Goal: Ask a question

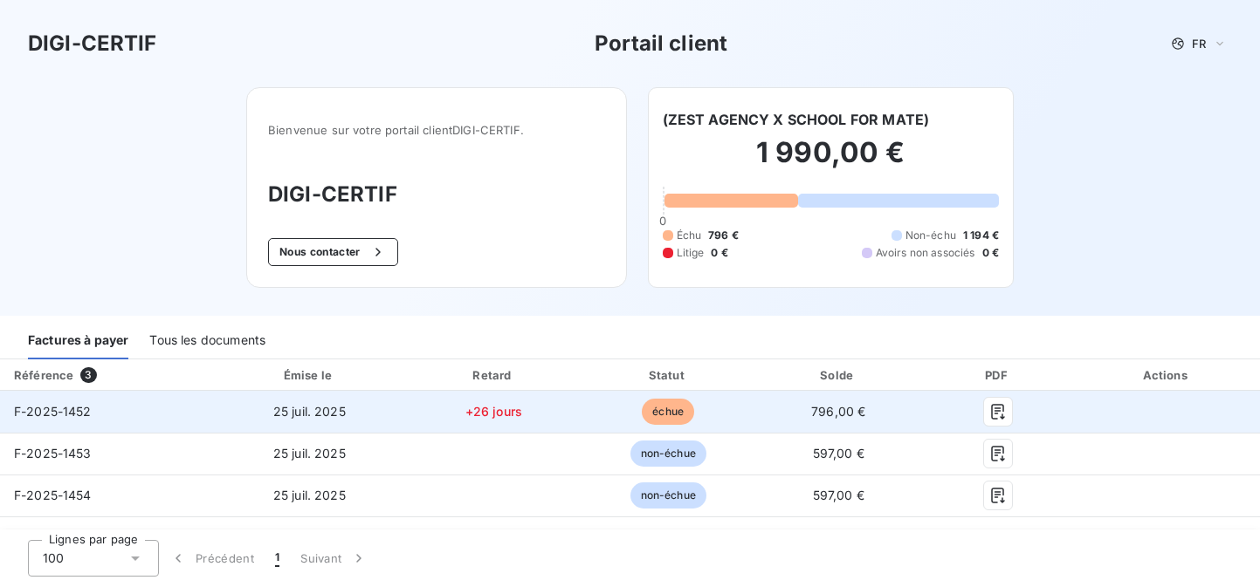
click at [670, 414] on span "échue" at bounding box center [668, 412] width 52 height 26
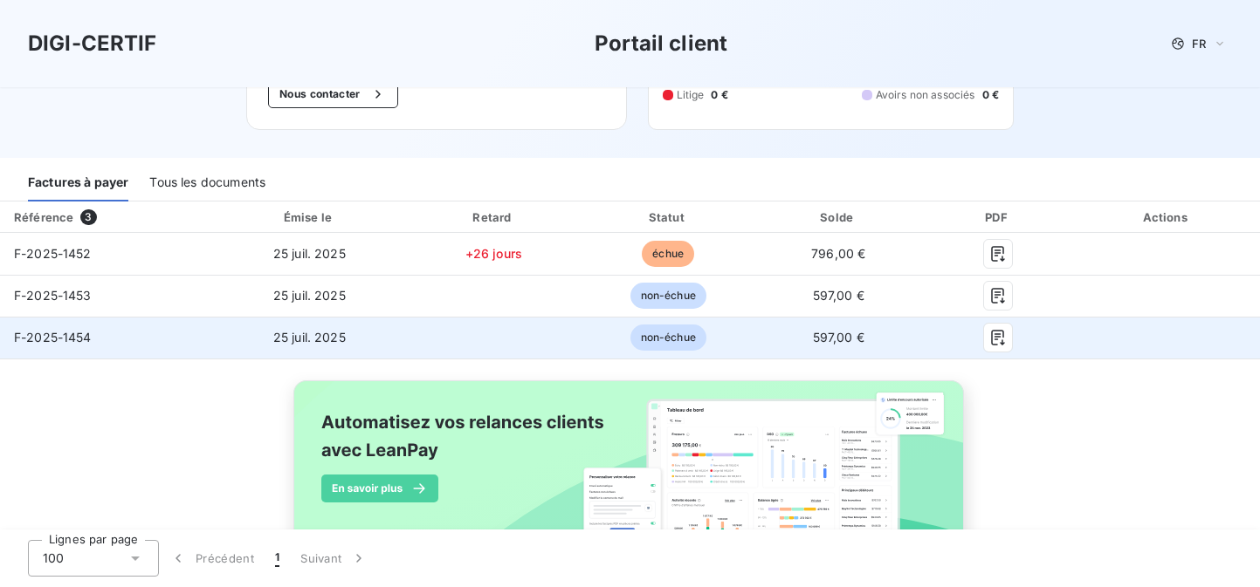
scroll to position [133, 0]
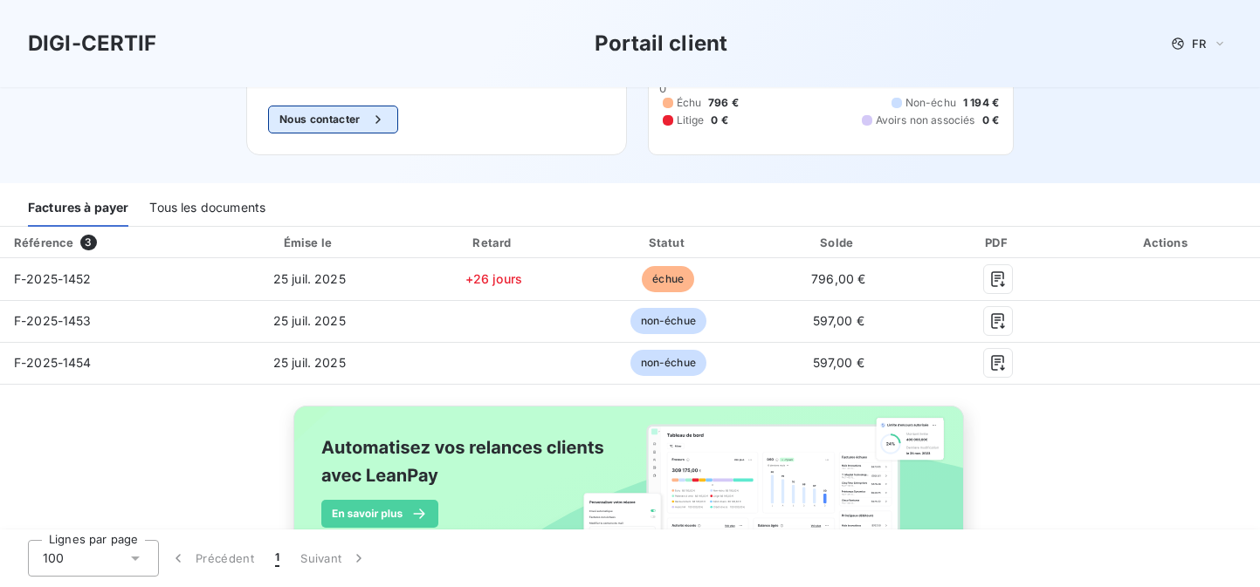
click at [320, 120] on button "Nous contacter" at bounding box center [332, 120] width 129 height 28
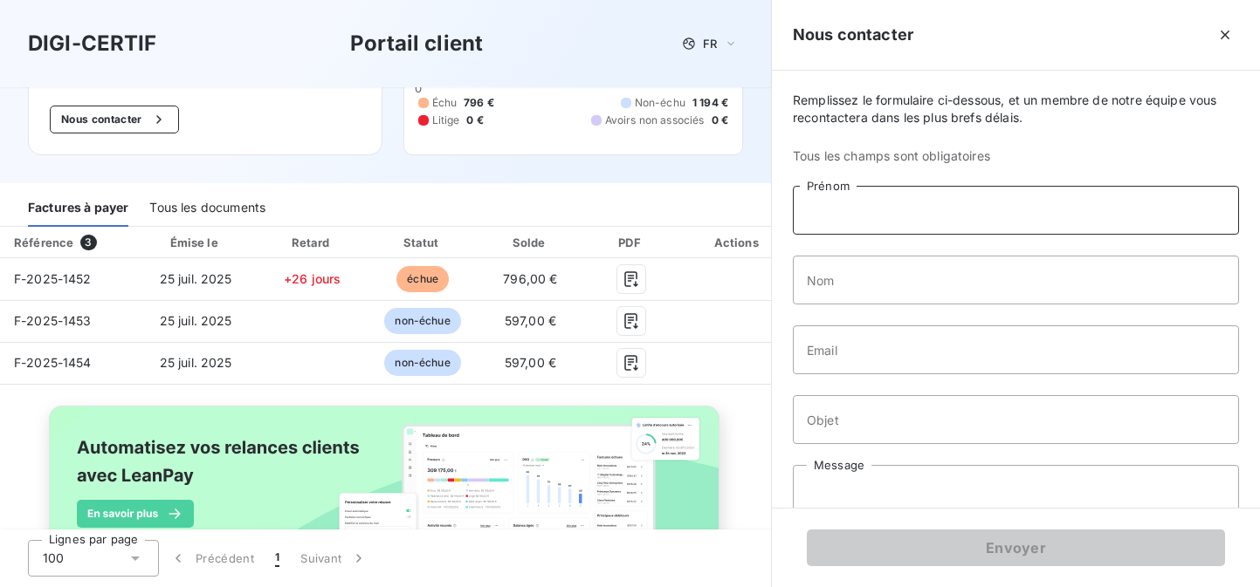
click at [881, 223] on input "Prénom" at bounding box center [1016, 210] width 446 height 49
type input "ambre"
type input "royer"
type input "[EMAIL_ADDRESS][DOMAIN_NAME]"
click at [937, 419] on input "Objet" at bounding box center [1016, 419] width 446 height 49
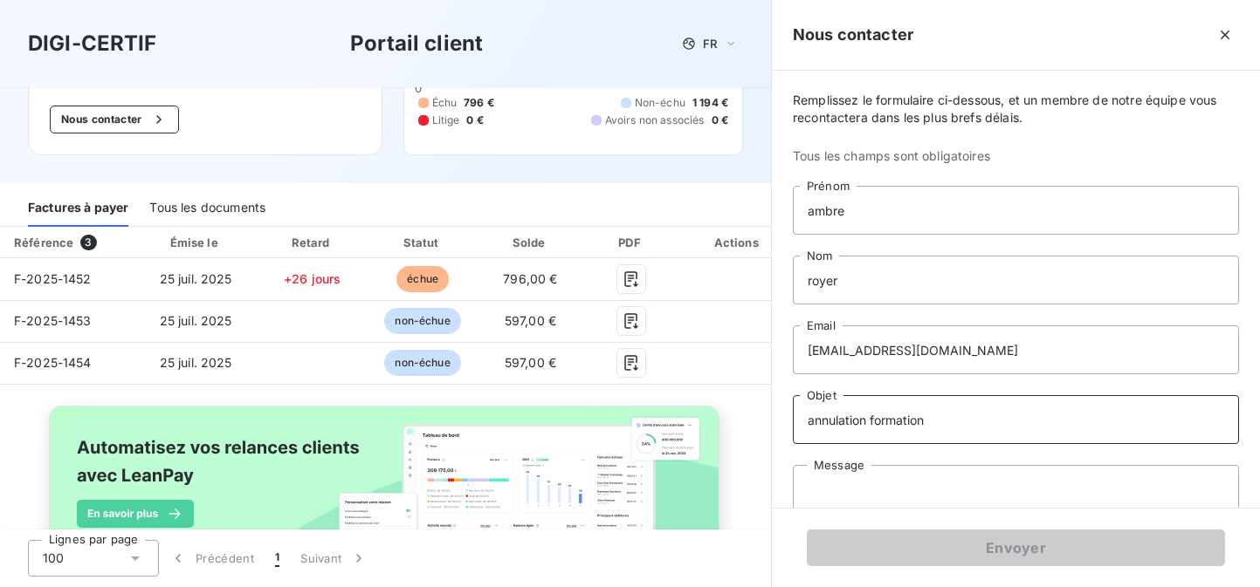
type input "annulation formation"
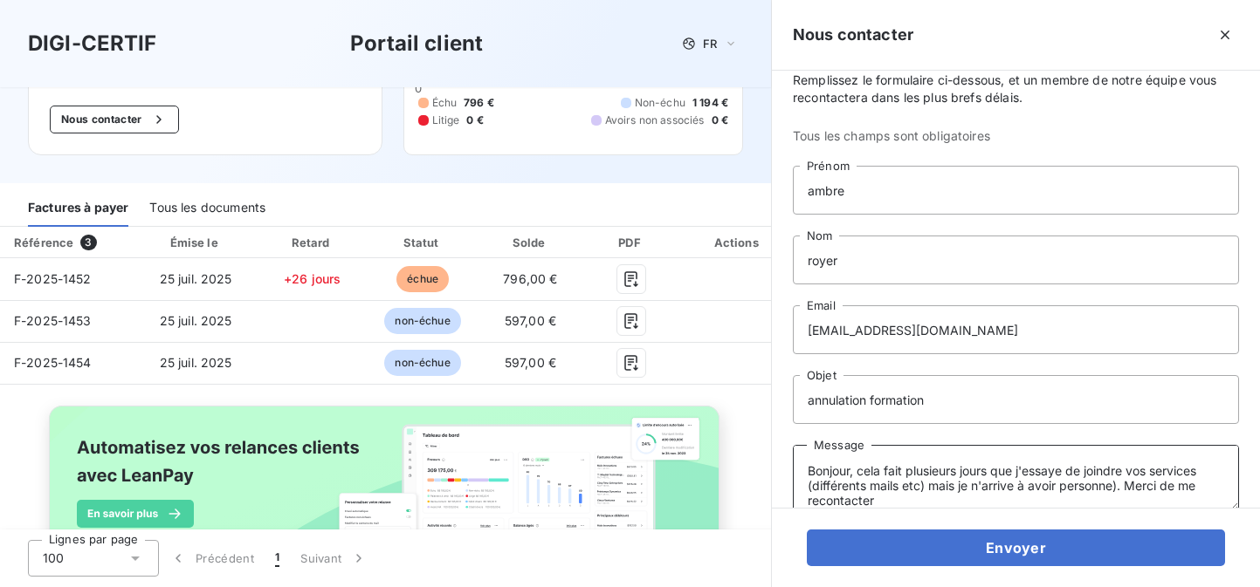
scroll to position [45, 0]
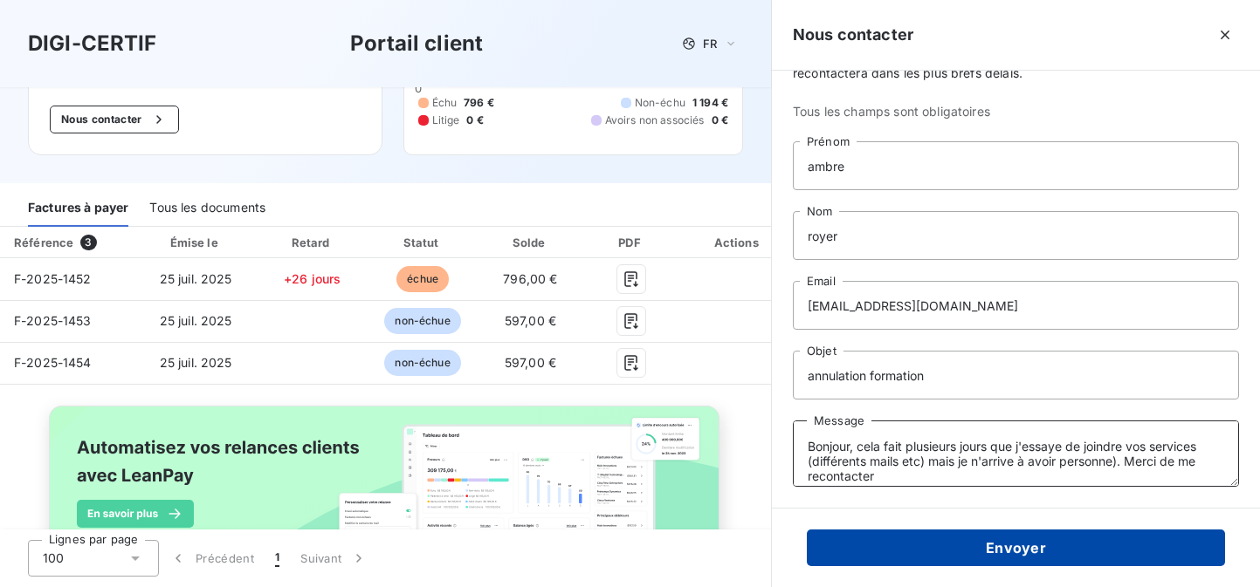
type textarea "Bonjour, cela fait plusieurs jours que j'essaye de joindre vos services (différ…"
click at [949, 546] on button "Envoyer" at bounding box center [1016, 548] width 418 height 37
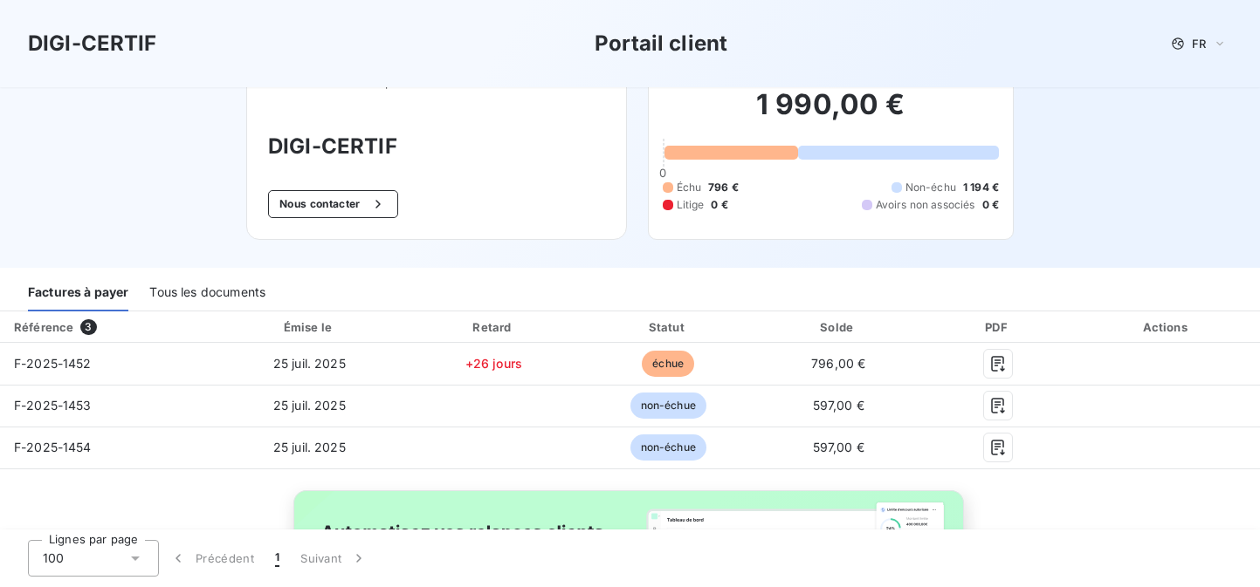
scroll to position [0, 0]
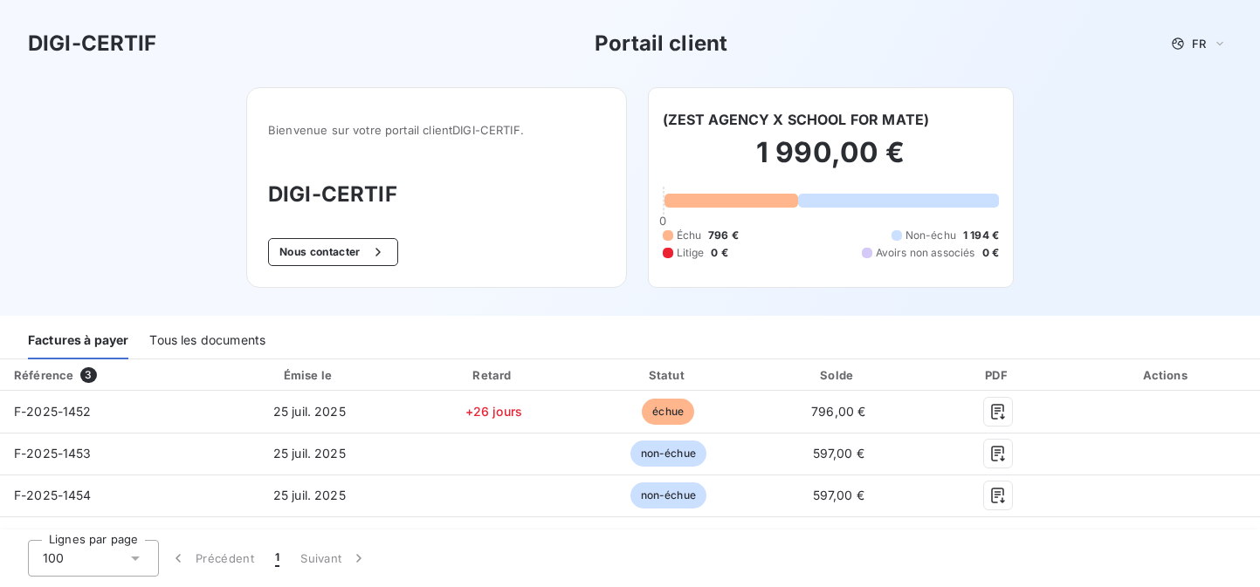
click at [226, 339] on div "Tous les documents" at bounding box center [207, 341] width 116 height 37
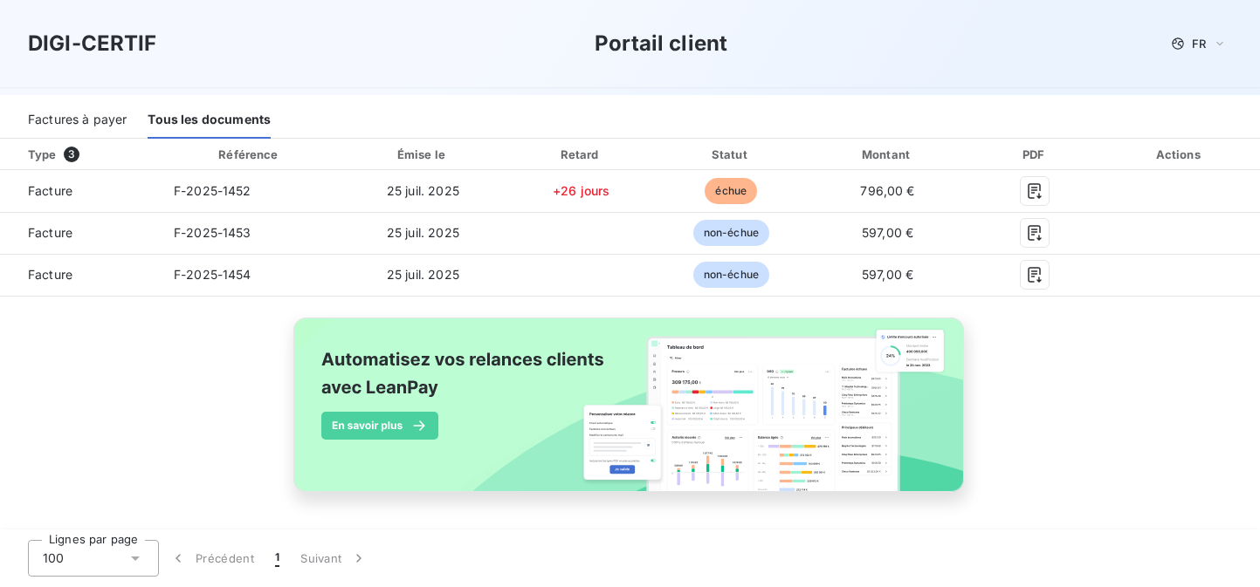
scroll to position [221, 0]
click at [87, 116] on div "Factures à payer" at bounding box center [77, 120] width 99 height 37
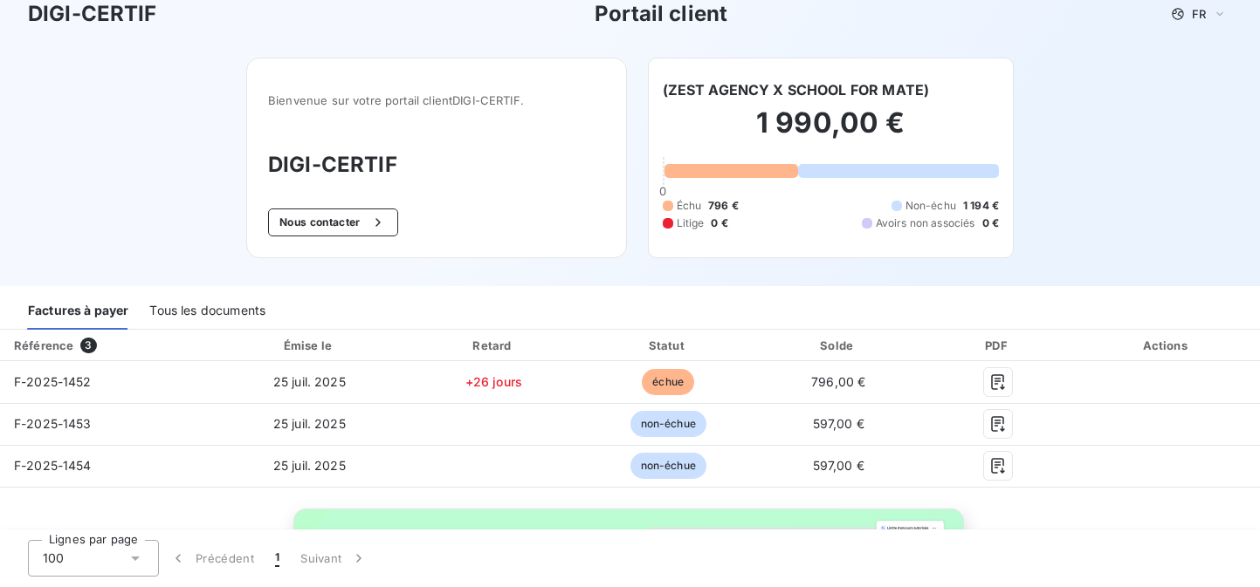
scroll to position [0, 0]
